Goal: Check status

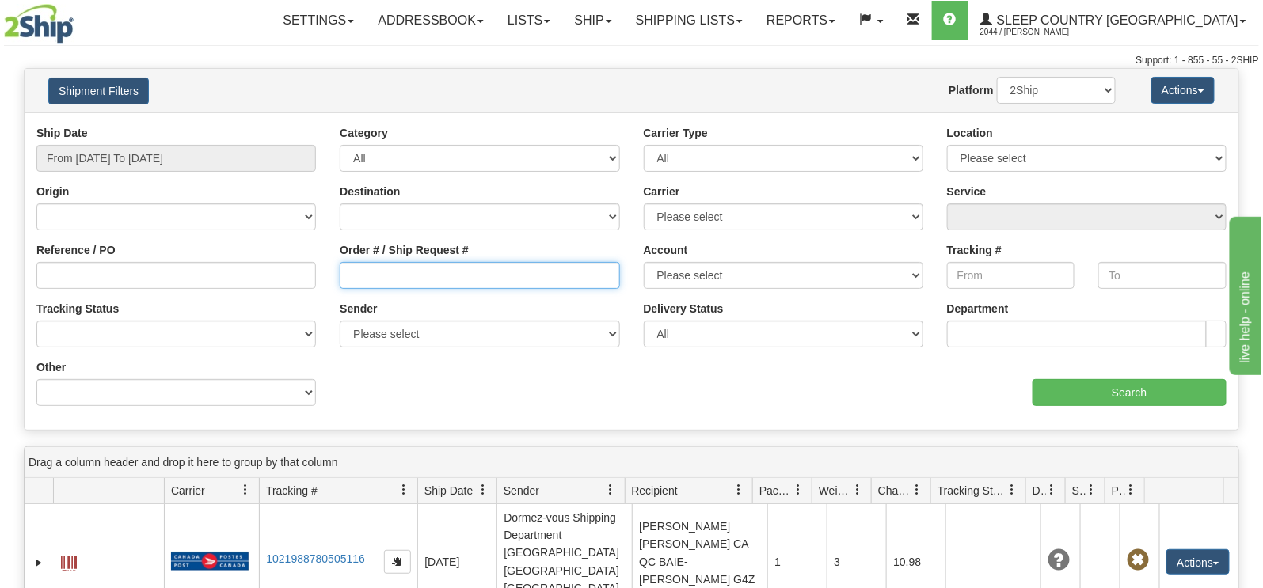
click at [386, 277] on input "Order # / Ship Request #" at bounding box center [480, 275] width 280 height 27
paste input "9000I085863"
type input "9000I085863"
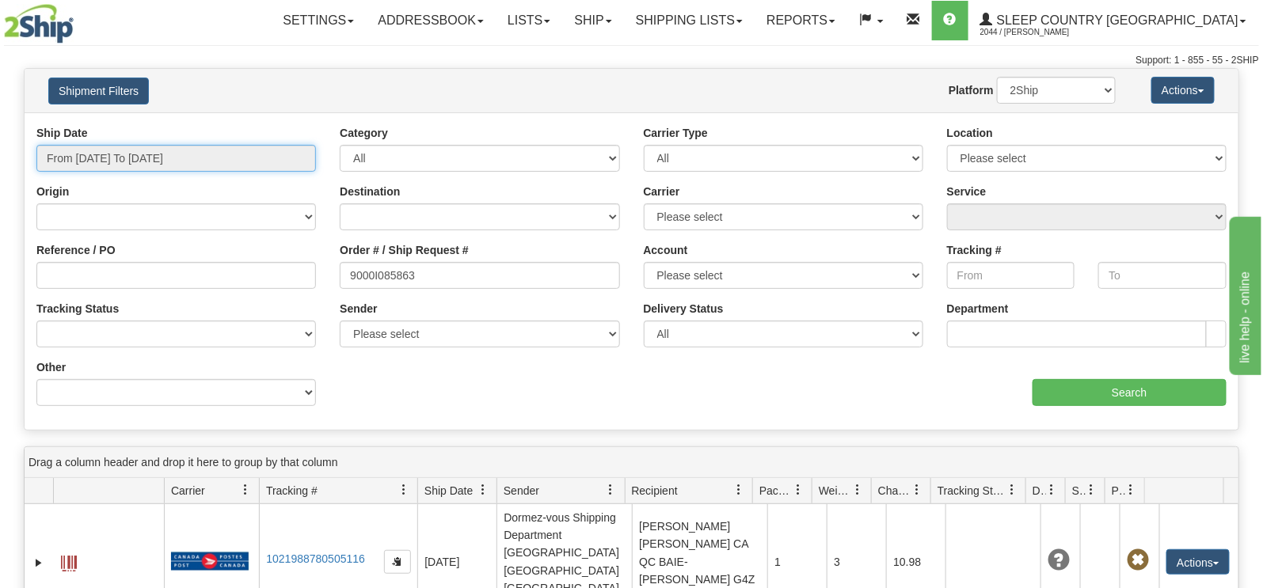
click at [131, 160] on input "From [DATE] To [DATE]" at bounding box center [176, 158] width 280 height 27
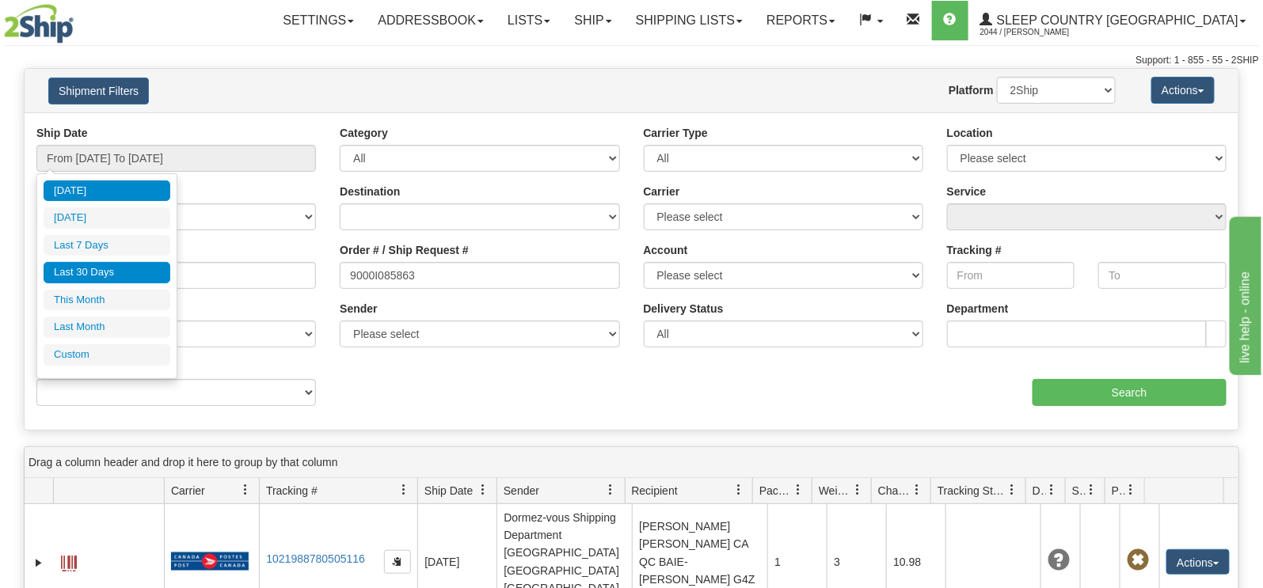
click at [93, 265] on li "Last 30 Days" at bounding box center [107, 272] width 127 height 21
type input "From [DATE] To [DATE]"
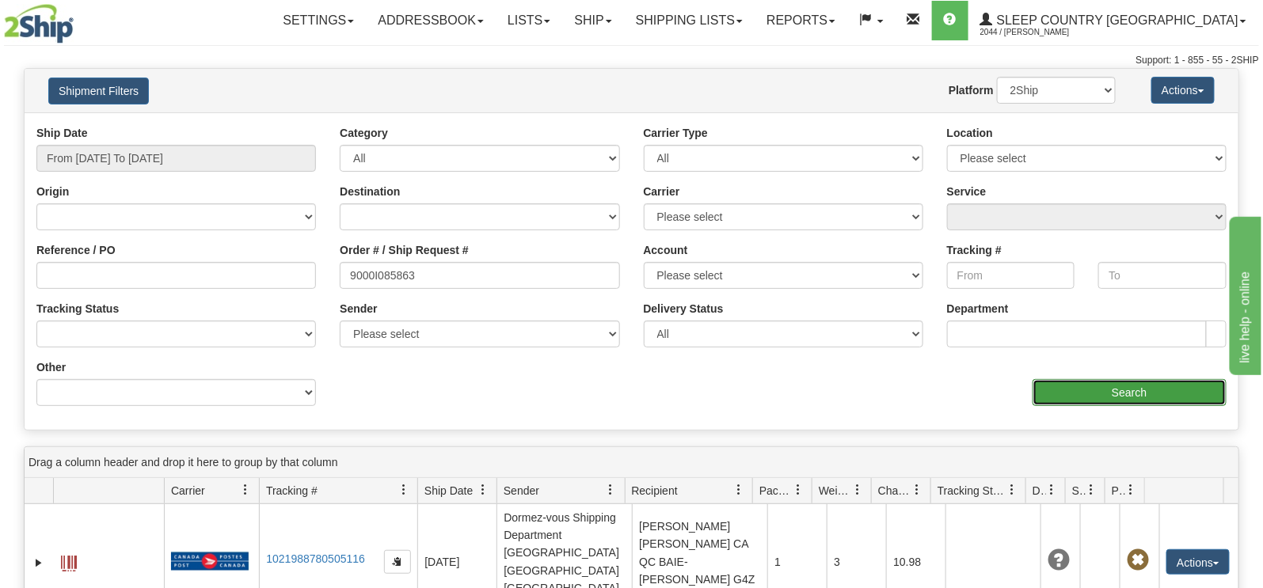
click at [1122, 390] on input "Search" at bounding box center [1130, 392] width 195 height 27
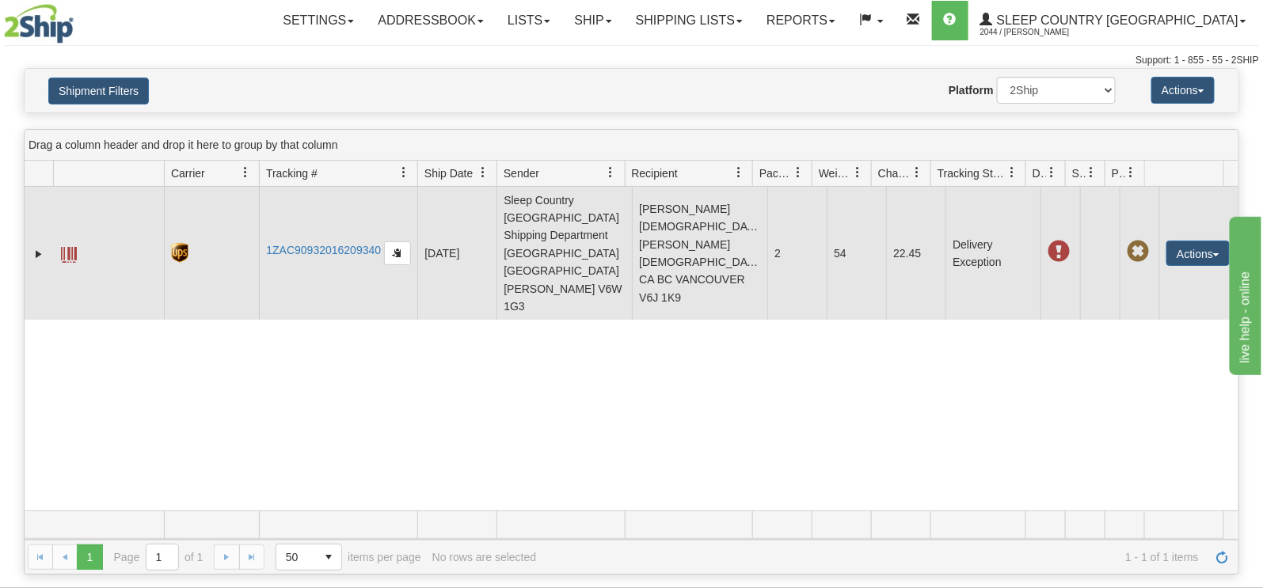
click at [1048, 241] on span at bounding box center [1059, 252] width 22 height 22
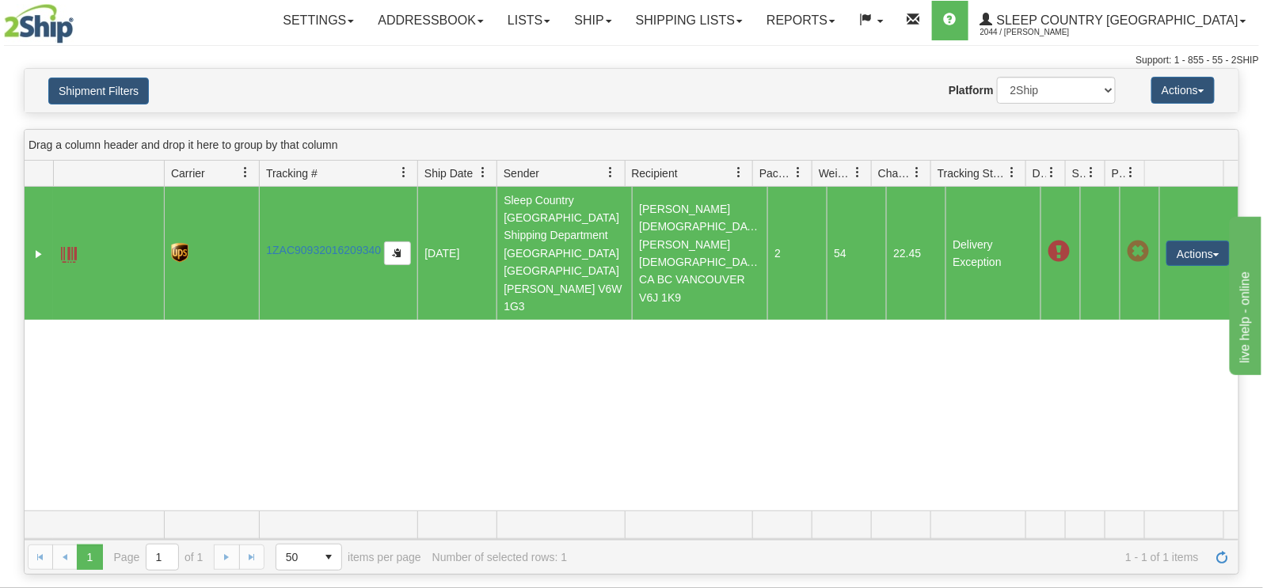
click at [1048, 241] on span at bounding box center [1059, 252] width 22 height 22
click at [322, 244] on link "1ZAC90932016209340" at bounding box center [323, 250] width 115 height 13
click at [1048, 241] on span at bounding box center [1059, 252] width 22 height 22
drag, startPoint x: 968, startPoint y: 219, endPoint x: 952, endPoint y: 214, distance: 16.5
click at [952, 214] on td "Delivery Exception" at bounding box center [993, 253] width 95 height 133
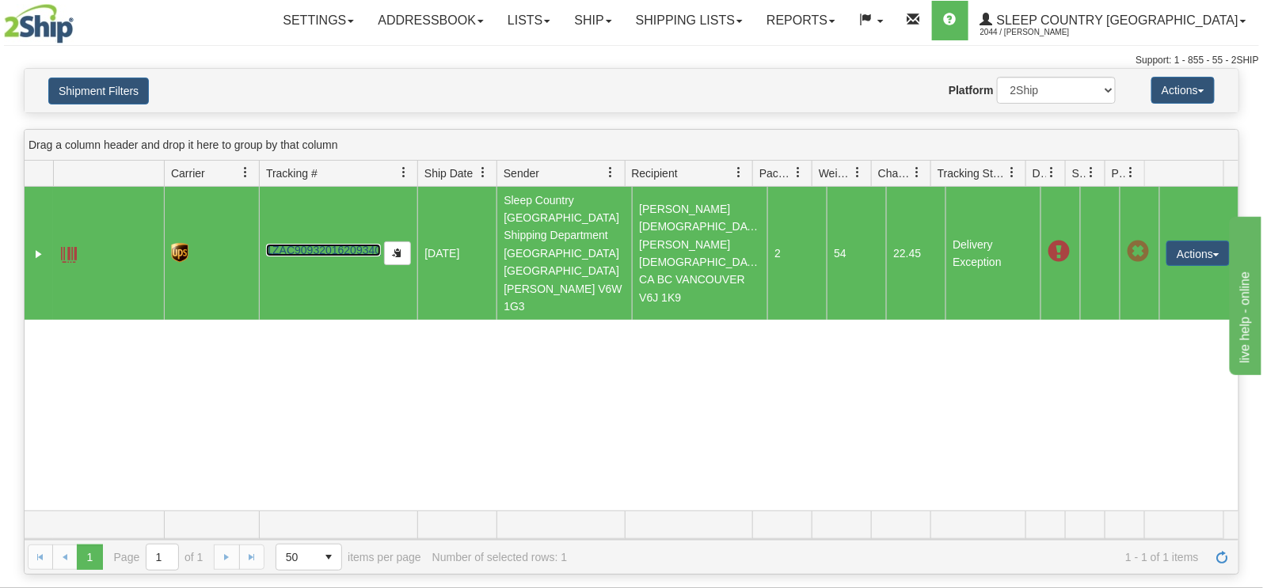
click at [1048, 241] on span at bounding box center [1059, 252] width 22 height 22
